Goal: Check status: Check status

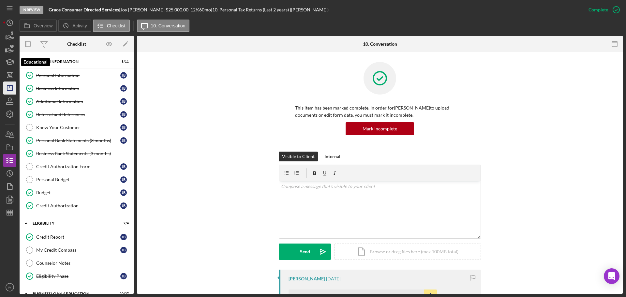
scroll to position [131, 0]
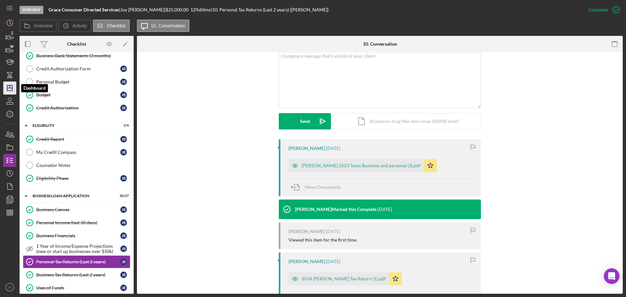
click at [14, 90] on icon "Icon/Dashboard" at bounding box center [10, 88] width 16 height 16
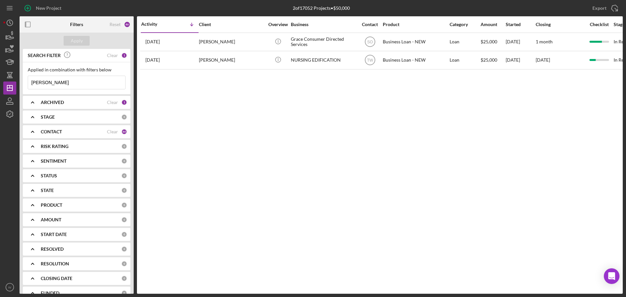
drag, startPoint x: 47, startPoint y: 82, endPoint x: 2, endPoint y: 82, distance: 45.4
click at [2, 83] on div "New Project 2 of 17052 Projects • $50,000 blair Export Icon/Export Filters Rese…" at bounding box center [313, 148] width 626 height 297
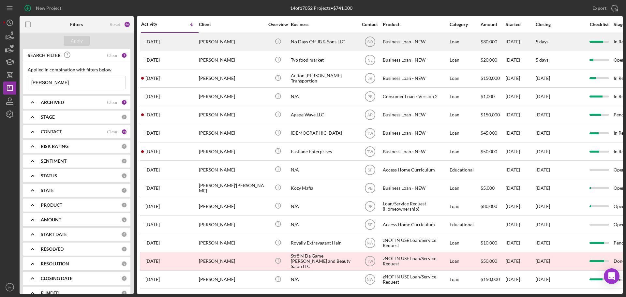
type input "jackson"
click at [218, 40] on div "[PERSON_NAME]" at bounding box center [231, 41] width 65 height 17
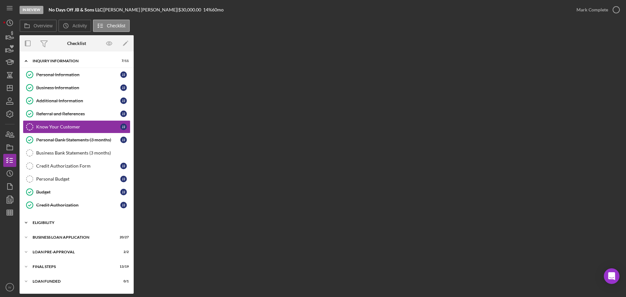
click at [52, 223] on div "ELIGIBILITY" at bounding box center [79, 223] width 93 height 4
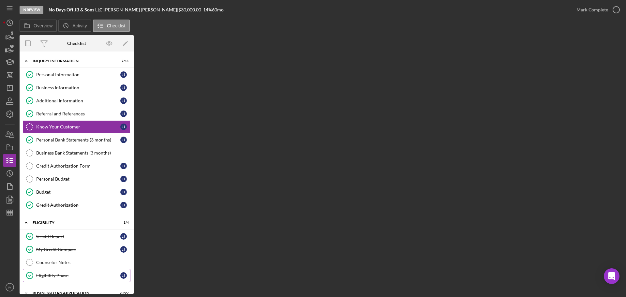
scroll to position [54, 0]
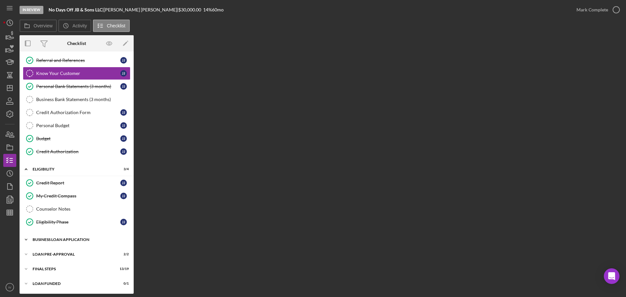
click at [66, 240] on div "BUSINESS LOAN APPLICATION" at bounding box center [79, 240] width 93 height 4
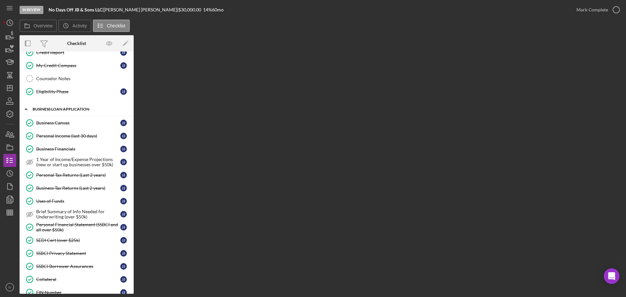
scroll to position [217, 0]
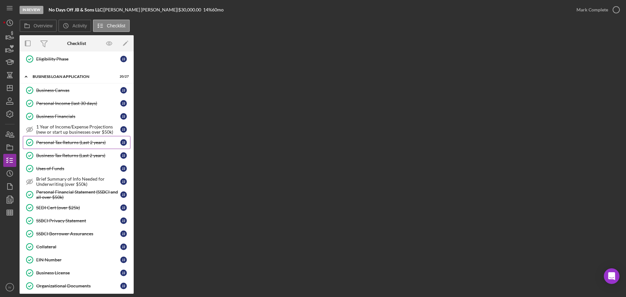
click at [54, 141] on div "Personal Tax Returns (Last 2 years)" at bounding box center [78, 142] width 84 height 5
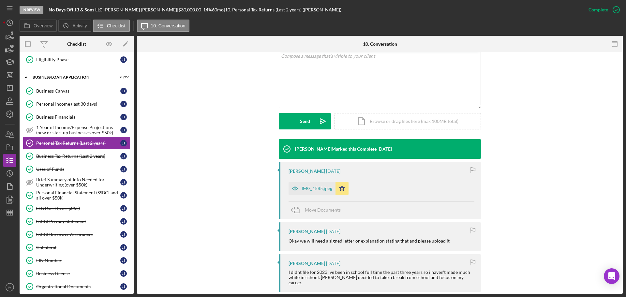
scroll to position [163, 0]
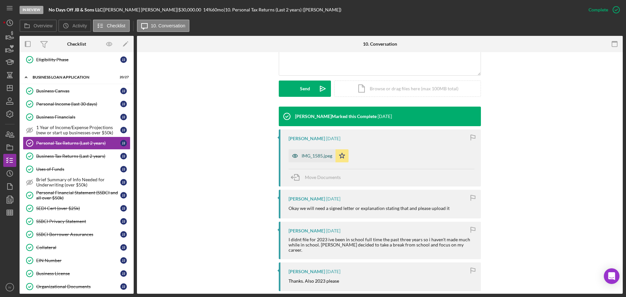
click at [317, 156] on div "IMG_1585.jpeg" at bounding box center [317, 155] width 31 height 5
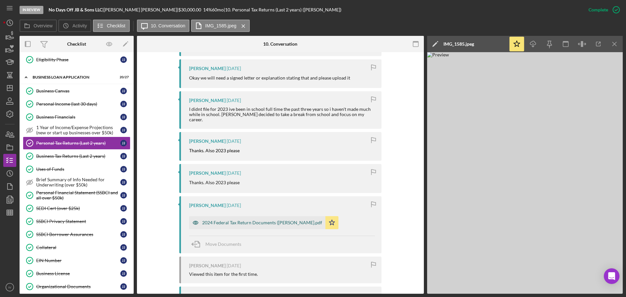
scroll to position [323, 0]
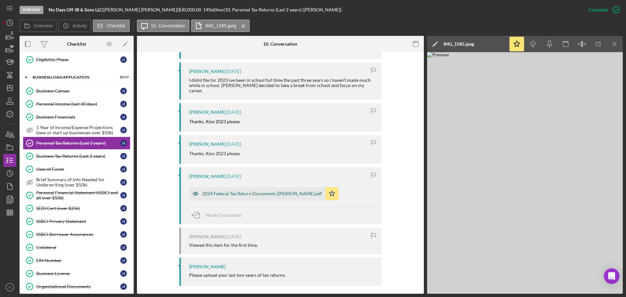
click at [229, 191] on div "2024 Federal Tax Return Documents (JACKSON JONATHAN B).pdf" at bounding box center [262, 193] width 120 height 5
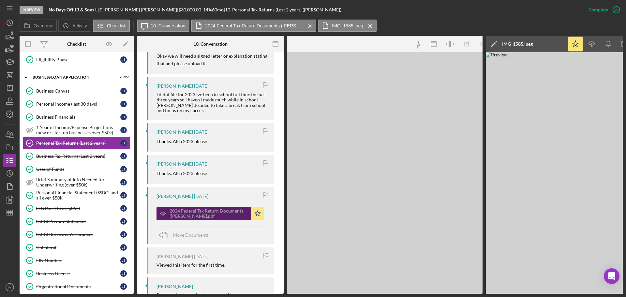
scroll to position [330, 0]
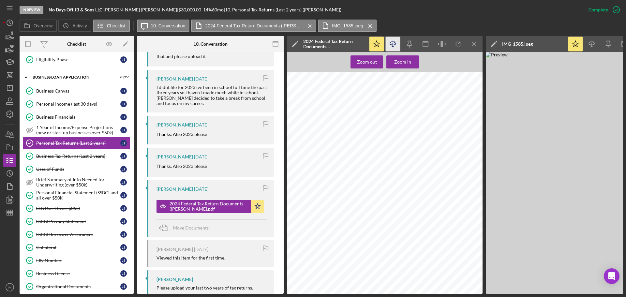
click at [394, 42] on icon "Icon/Download" at bounding box center [393, 44] width 15 height 15
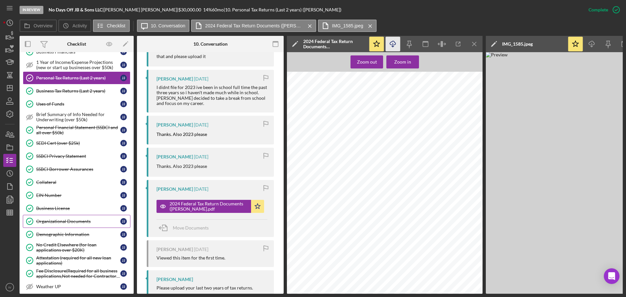
click at [69, 222] on div "Organizational Documents" at bounding box center [78, 221] width 84 height 5
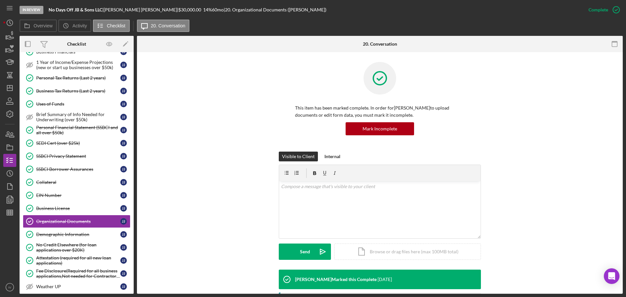
scroll to position [98, 0]
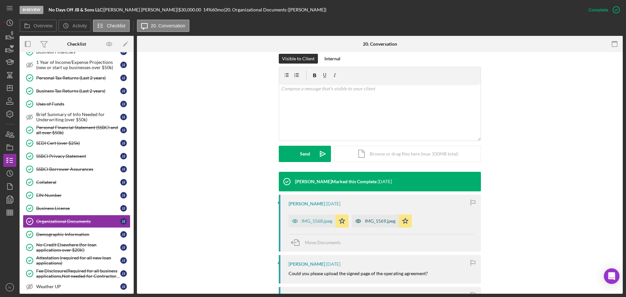
click at [370, 219] on div "IMG_1569.jpeg" at bounding box center [380, 221] width 31 height 5
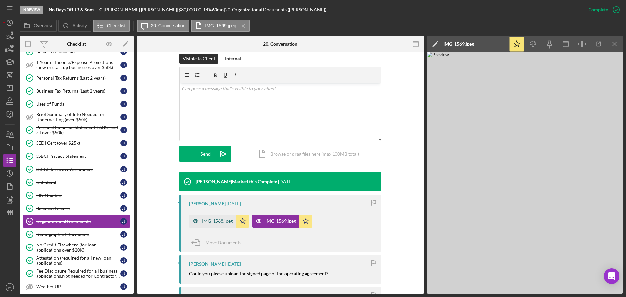
click at [206, 222] on div "IMG_1568.jpeg" at bounding box center [217, 221] width 31 height 5
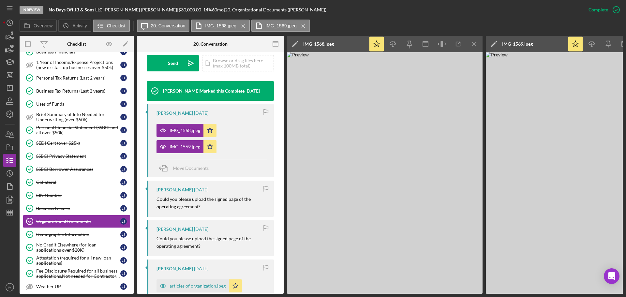
scroll to position [228, 0]
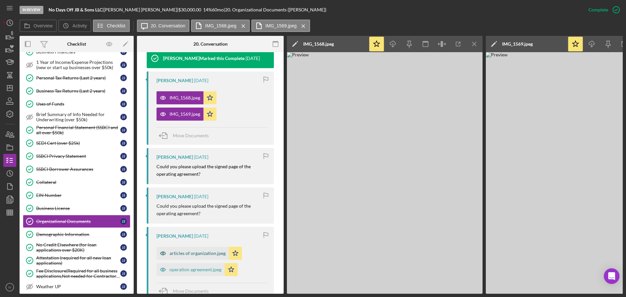
click at [187, 254] on div "articles of organization.jpeg" at bounding box center [198, 253] width 56 height 5
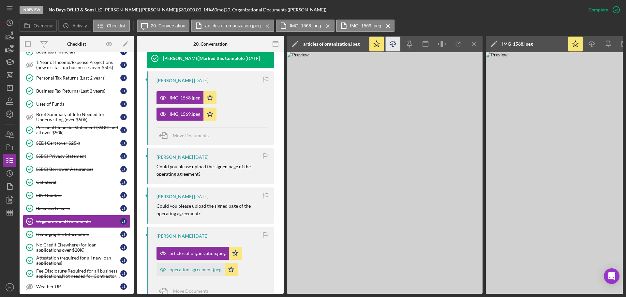
click at [390, 42] on icon "Icon/Download" at bounding box center [393, 44] width 15 height 15
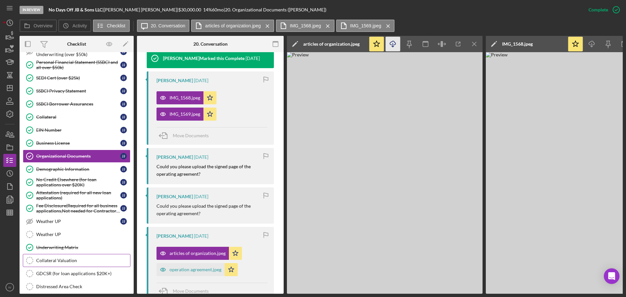
scroll to position [412, 0]
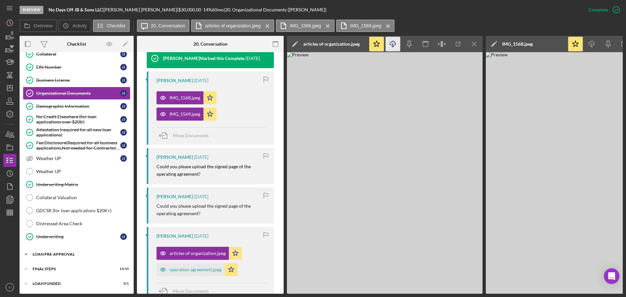
click at [53, 253] on div "LOAN PRE-APPROVAL" at bounding box center [79, 255] width 93 height 4
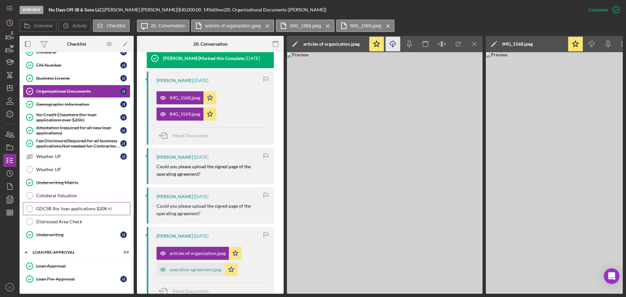
scroll to position [442, 0]
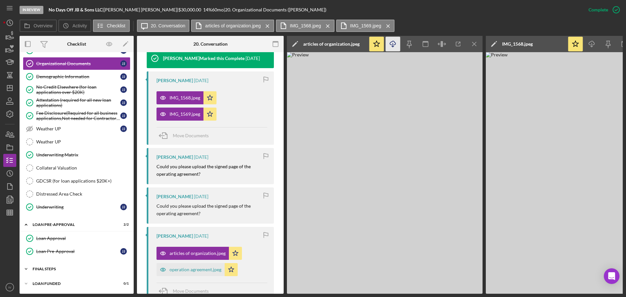
click at [54, 267] on div "FINAL STEPS" at bounding box center [79, 269] width 93 height 4
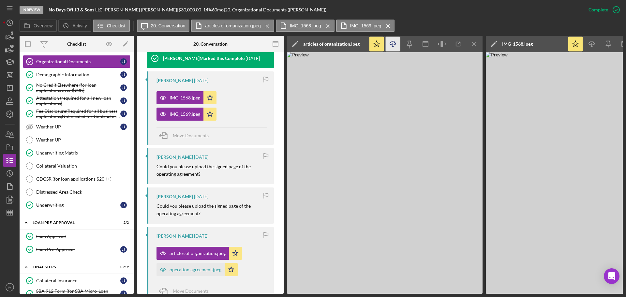
scroll to position [572, 0]
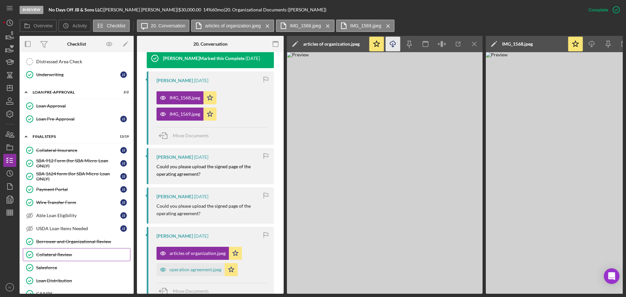
click at [67, 253] on div "Collateral Review" at bounding box center [83, 254] width 94 height 5
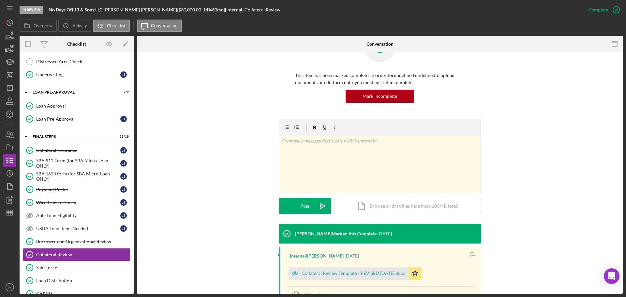
scroll to position [104, 0]
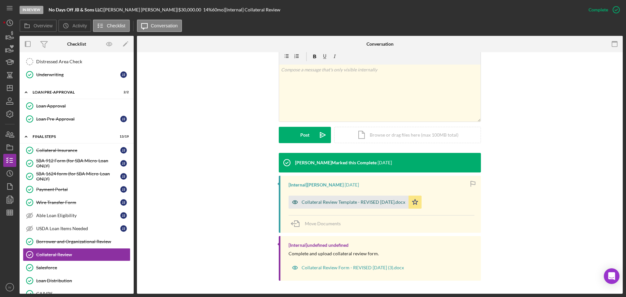
click at [347, 201] on div "Collateral Review Template - REVISED 02-08-24.docx" at bounding box center [354, 202] width 104 height 5
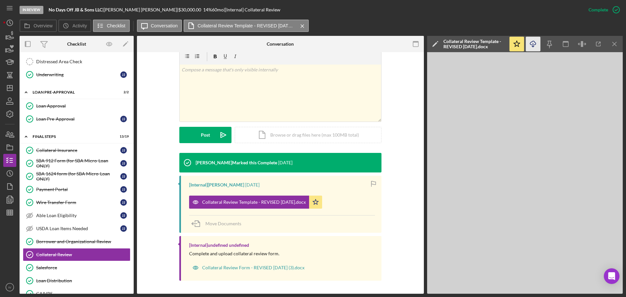
click at [529, 44] on icon "Icon/Download" at bounding box center [533, 44] width 15 height 15
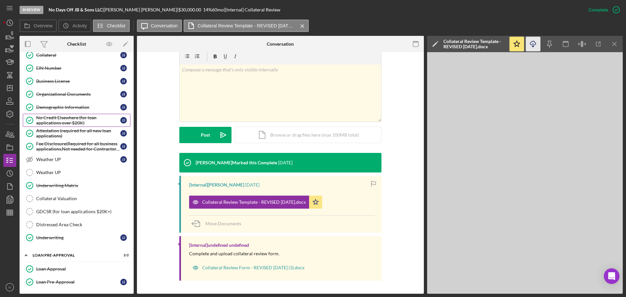
scroll to position [377, 0]
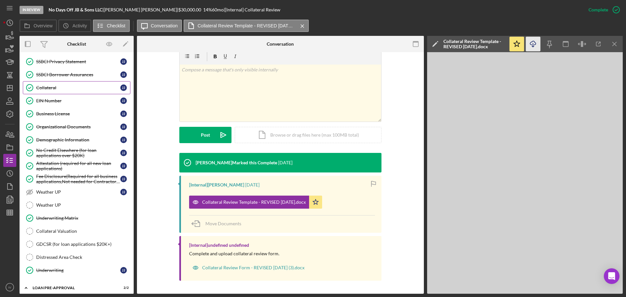
click at [49, 90] on div "Collateral" at bounding box center [78, 87] width 84 height 5
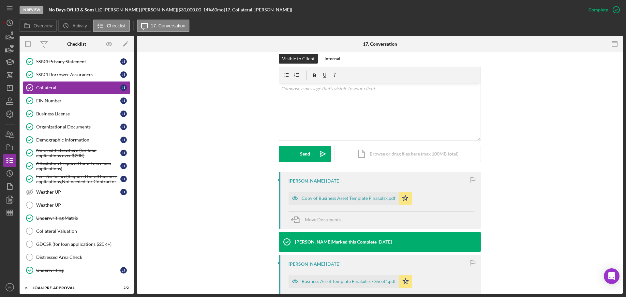
scroll to position [131, 0]
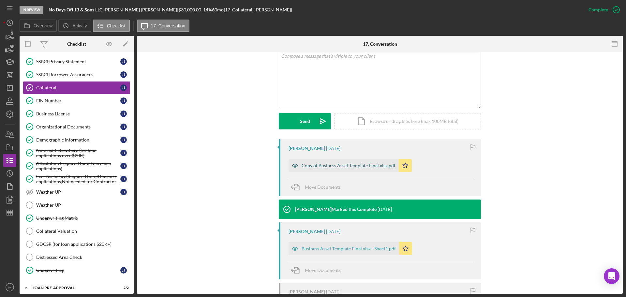
click at [362, 168] on div "Copy of Business Asset Template Final.xlsx.pdf" at bounding box center [349, 165] width 94 height 5
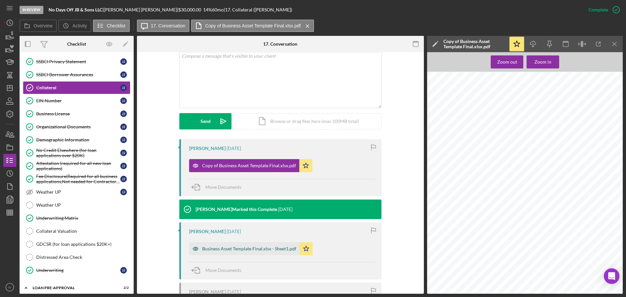
click at [236, 247] on div "Business Asset Template Final.xlsx - Sheet1.pdf" at bounding box center [249, 248] width 94 height 5
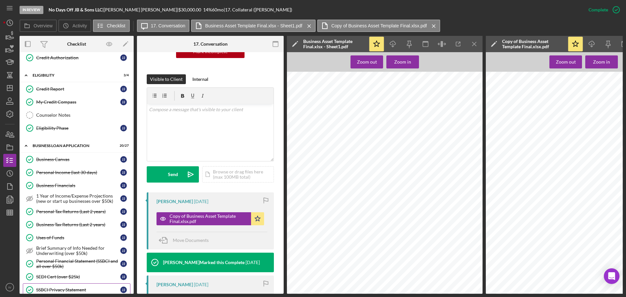
scroll to position [246, 0]
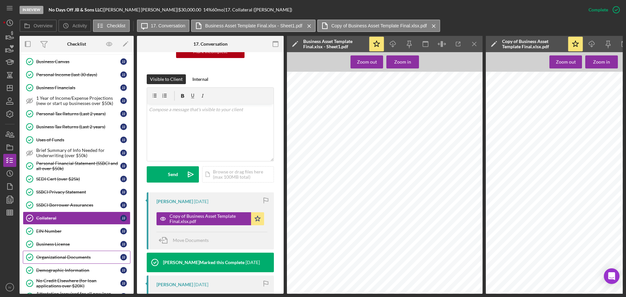
click at [76, 256] on div "Organizational Documents" at bounding box center [78, 257] width 84 height 5
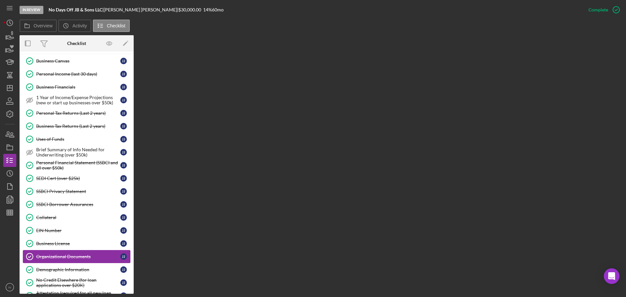
click at [74, 254] on div "Organizational Documents" at bounding box center [78, 256] width 84 height 5
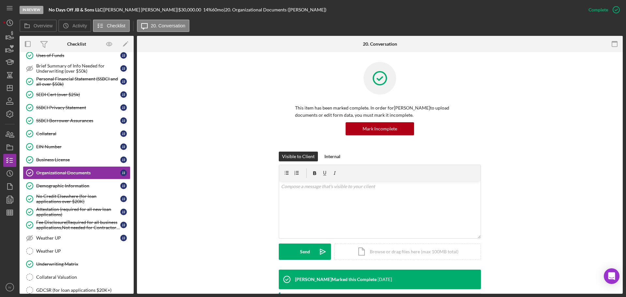
scroll to position [131, 0]
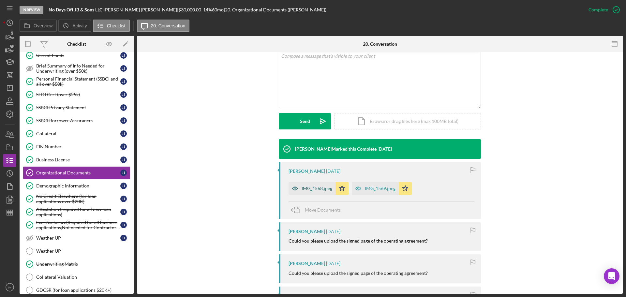
click at [311, 189] on div "IMG_1568.jpeg" at bounding box center [317, 188] width 31 height 5
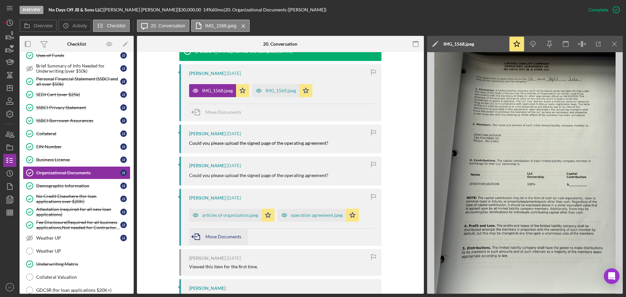
scroll to position [261, 0]
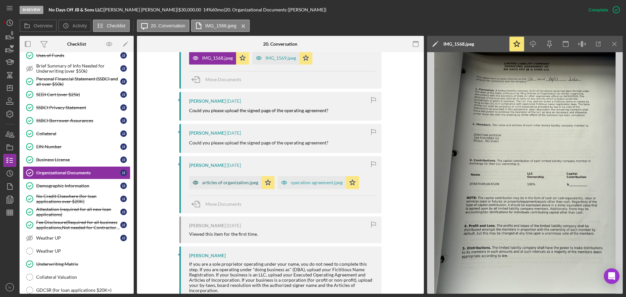
click at [217, 180] on div "articles of organization.jpeg" at bounding box center [230, 182] width 56 height 5
